Goal: Task Accomplishment & Management: Use online tool/utility

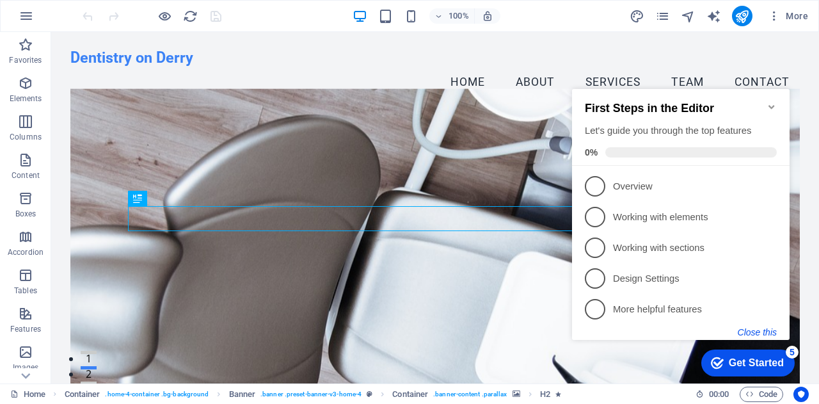
click at [752, 329] on button "Close this" at bounding box center [757, 332] width 39 height 10
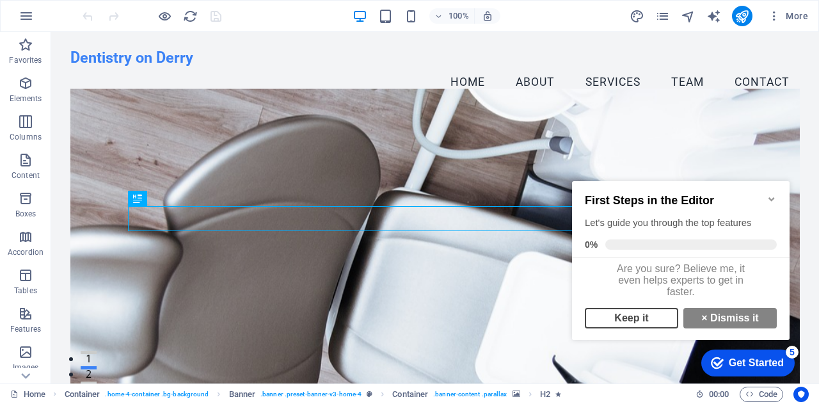
click at [659, 328] on link "Keep it" at bounding box center [631, 318] width 93 height 20
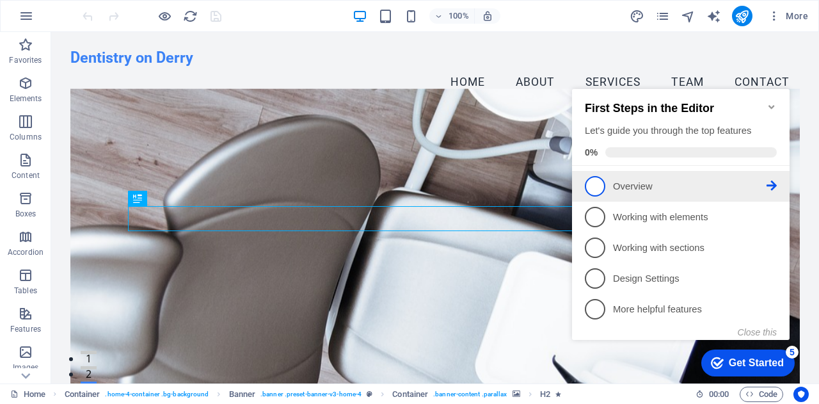
click at [600, 189] on span "1" at bounding box center [595, 186] width 20 height 20
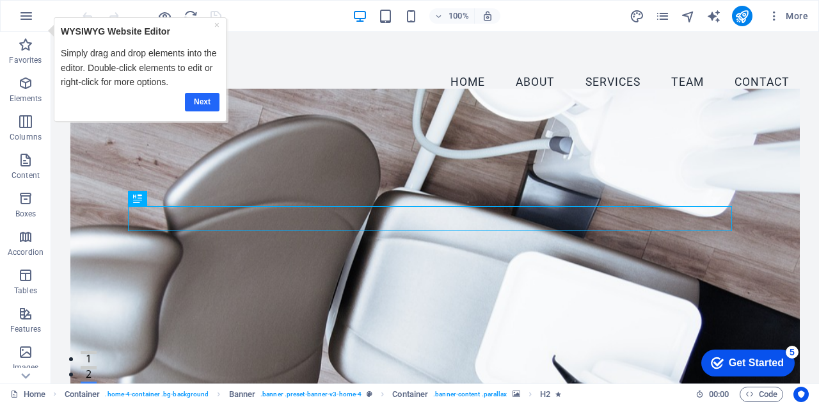
click at [203, 107] on link "Next" at bounding box center [202, 101] width 35 height 19
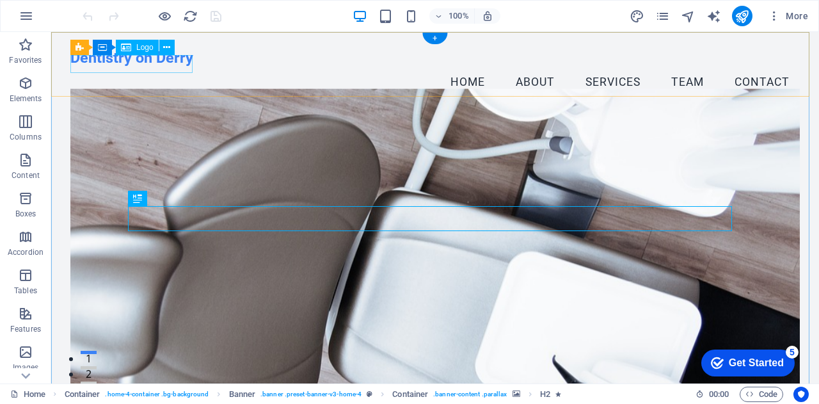
click at [132, 62] on div "Dentistry on Derry" at bounding box center [434, 58] width 729 height 18
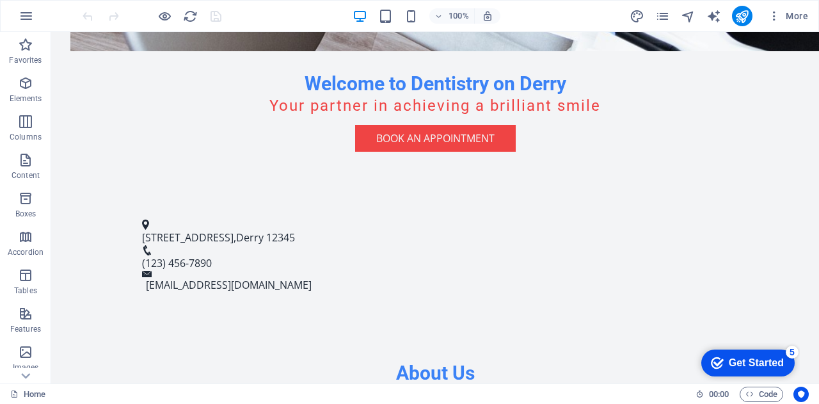
scroll to position [430, 0]
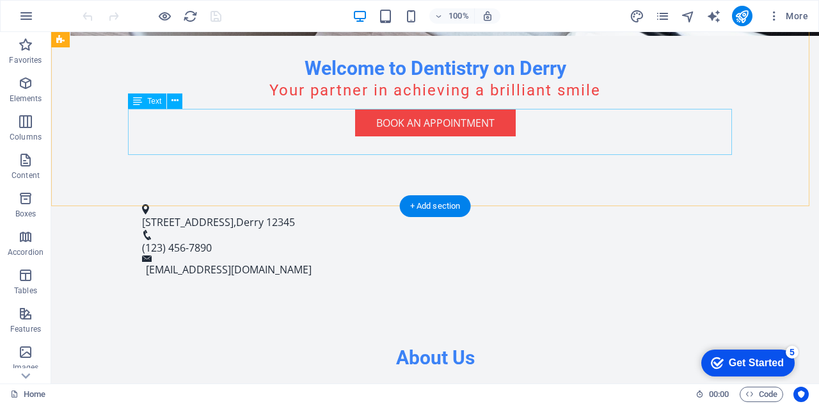
click at [440, 389] on div "At Dentistry on Derry, we believe that a brilliant smile is essential to your o…" at bounding box center [435, 412] width 604 height 46
click at [442, 389] on div "At Dentistry on Derry, we believe that a brilliant smile is essential to your o…" at bounding box center [435, 412] width 604 height 46
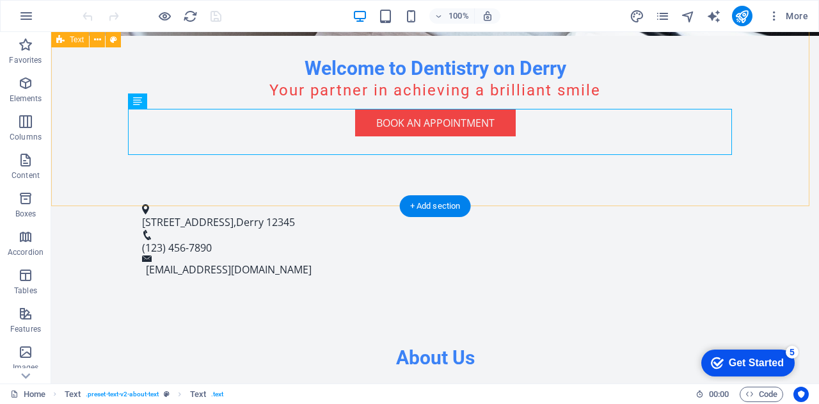
drag, startPoint x: 448, startPoint y: 154, endPoint x: 442, endPoint y: 168, distance: 14.9
click at [442, 294] on div "About Us At Dentistry on Derry, we believe that a brilliant smile is essential …" at bounding box center [435, 390] width 768 height 193
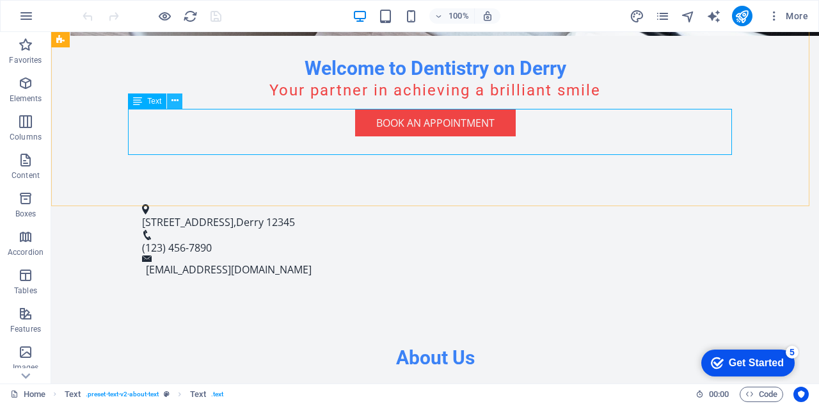
click at [173, 104] on icon at bounding box center [174, 100] width 7 height 13
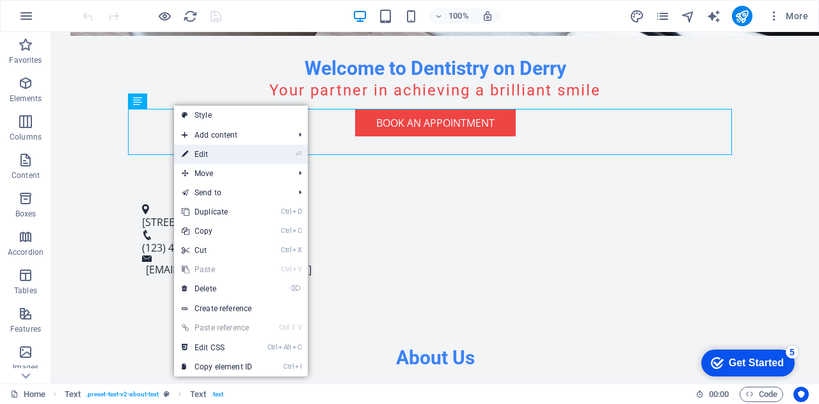
click at [215, 150] on link "⏎ Edit" at bounding box center [217, 154] width 86 height 19
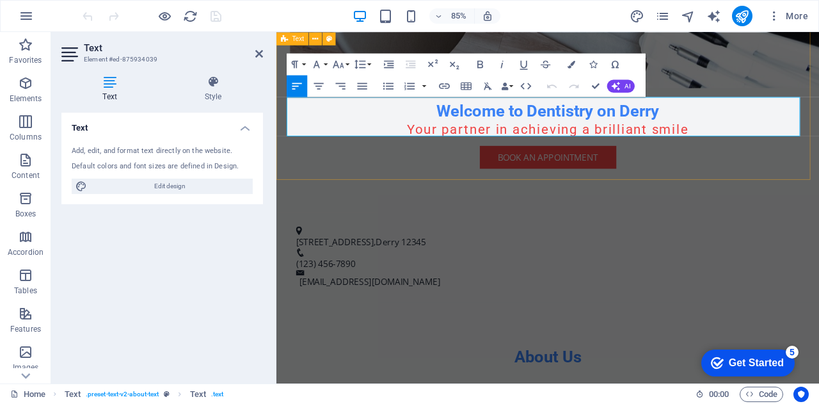
scroll to position [482, 0]
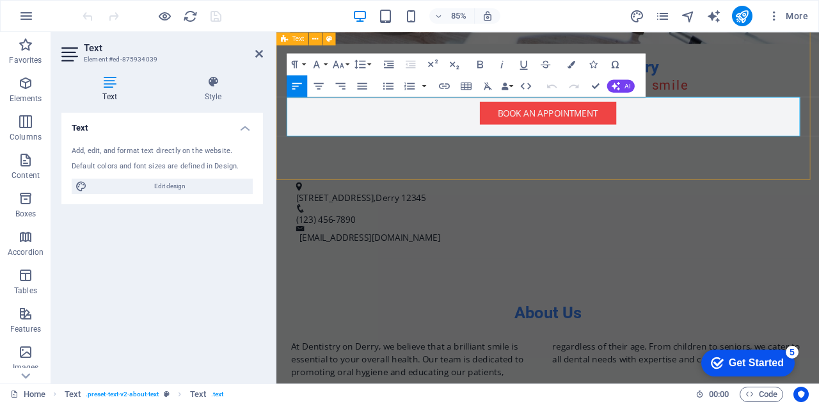
drag, startPoint x: 551, startPoint y: 147, endPoint x: 548, endPoint y: 168, distance: 21.4
click at [548, 298] on div "About Us At Dentistry on Derry, we believe that a brilliant smile is essential …" at bounding box center [595, 394] width 639 height 193
click at [218, 86] on icon at bounding box center [213, 82] width 100 height 13
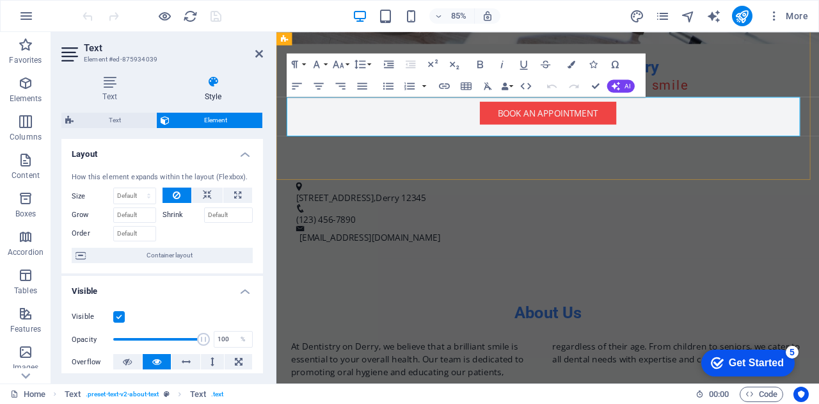
click at [205, 192] on icon at bounding box center [207, 194] width 9 height 15
click at [234, 198] on icon at bounding box center [237, 194] width 7 height 15
type input "100"
select select "%"
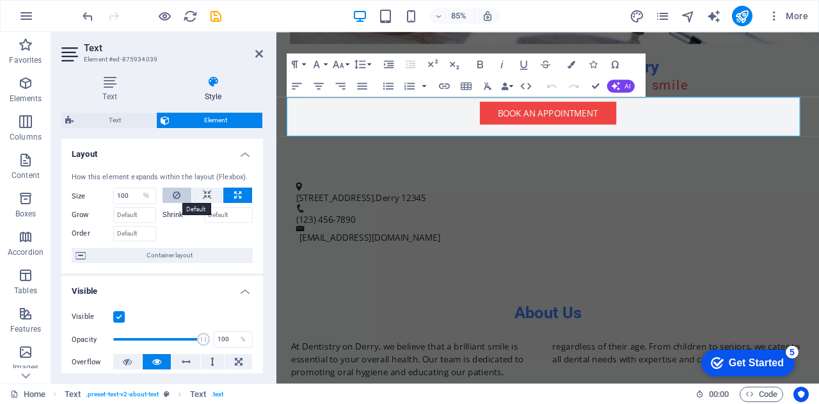
click at [178, 196] on icon at bounding box center [177, 194] width 8 height 15
select select "DISABLED_OPTION_VALUE"
click at [257, 54] on icon at bounding box center [259, 54] width 8 height 10
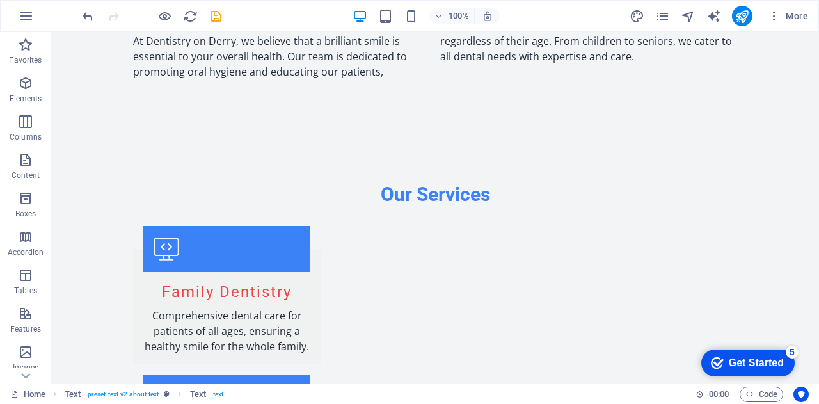
scroll to position [796, 0]
